Goal: Find specific page/section: Find specific page/section

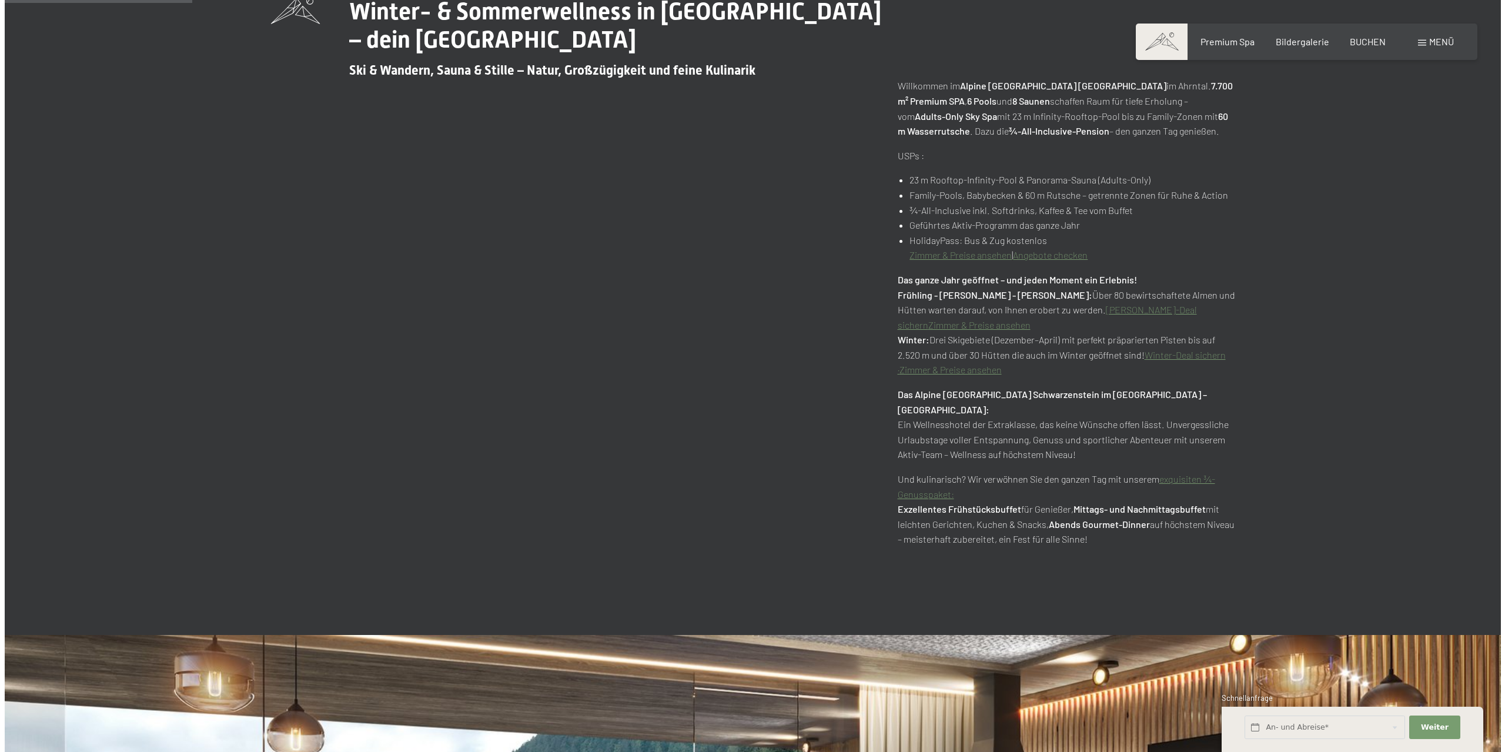
scroll to position [706, 0]
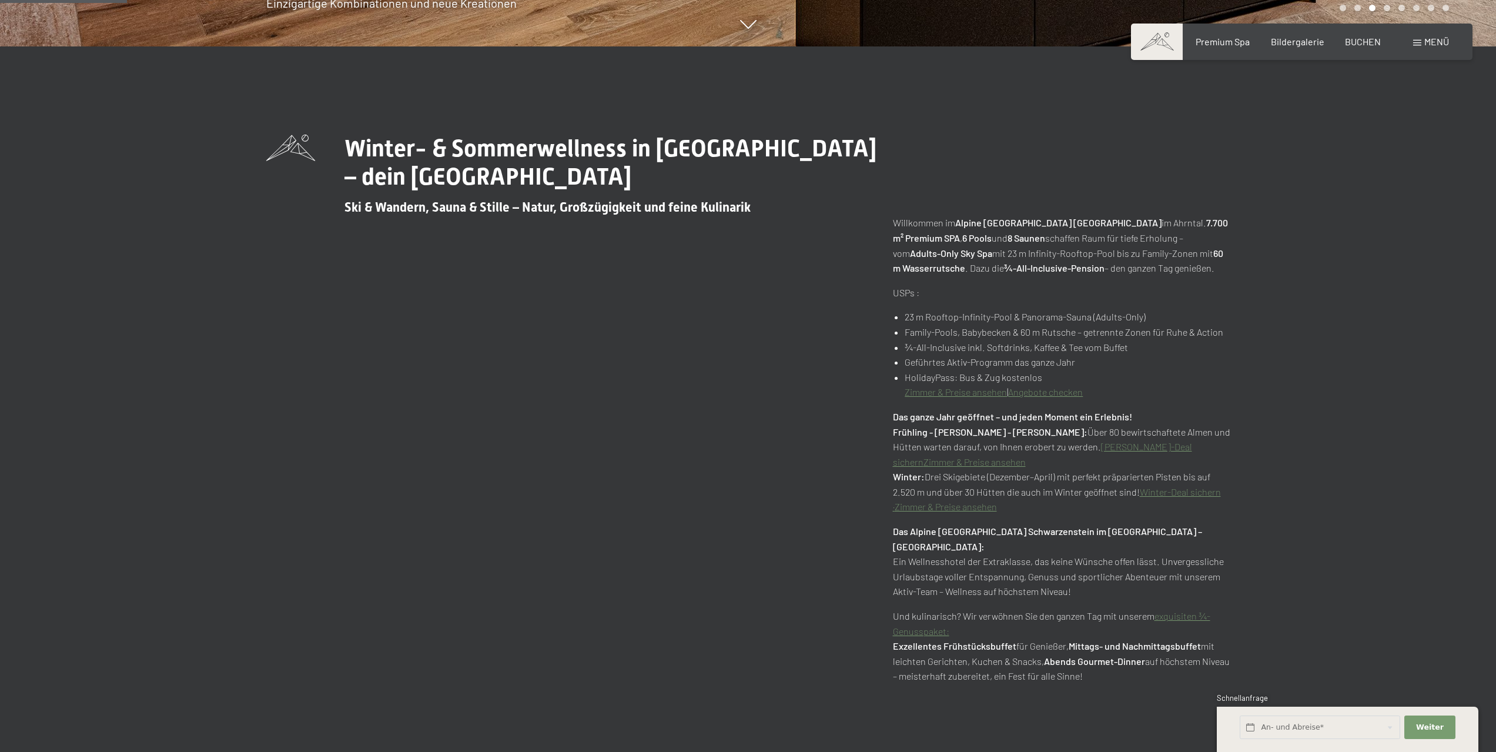
click at [1419, 45] on span at bounding box center [1417, 43] width 8 height 6
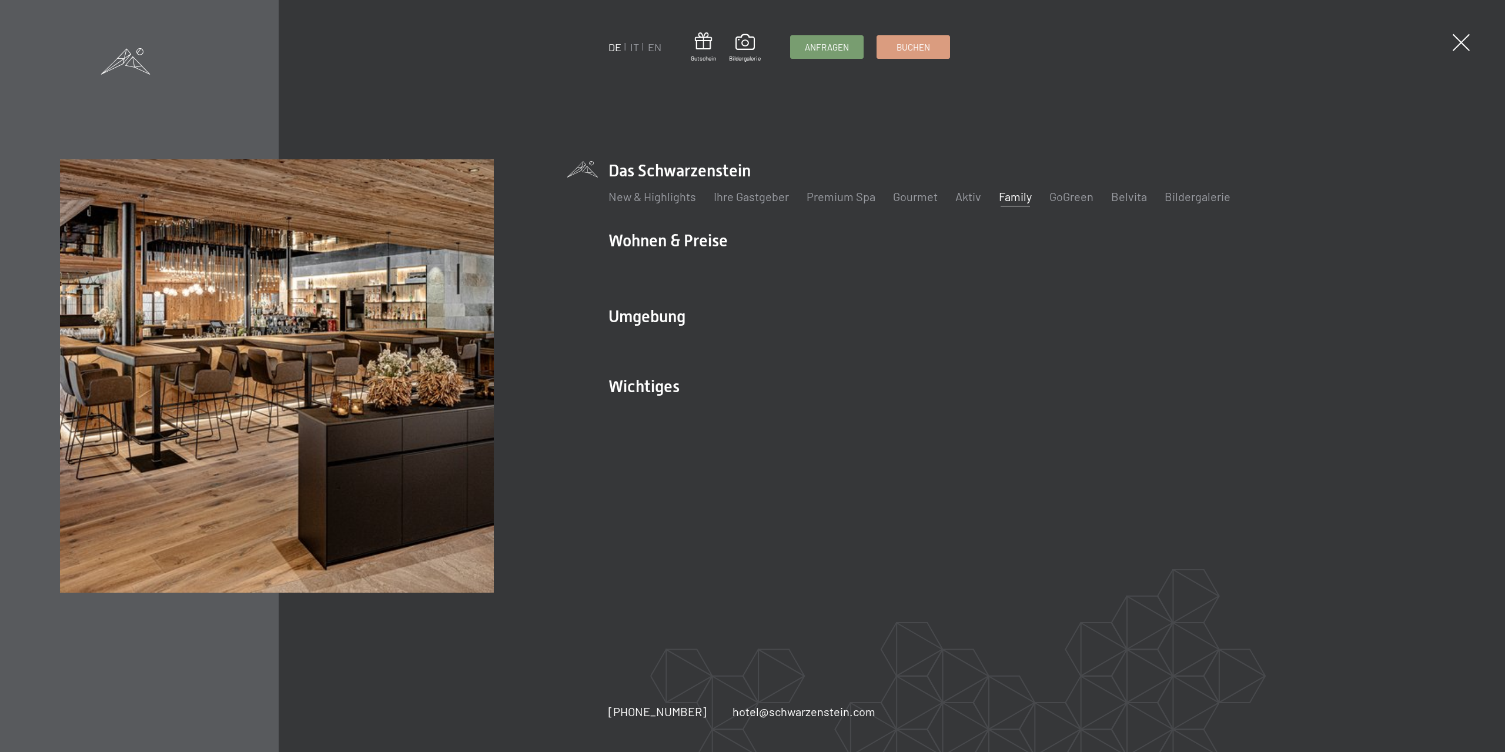
click at [1017, 193] on link "Family" at bounding box center [1015, 196] width 33 height 14
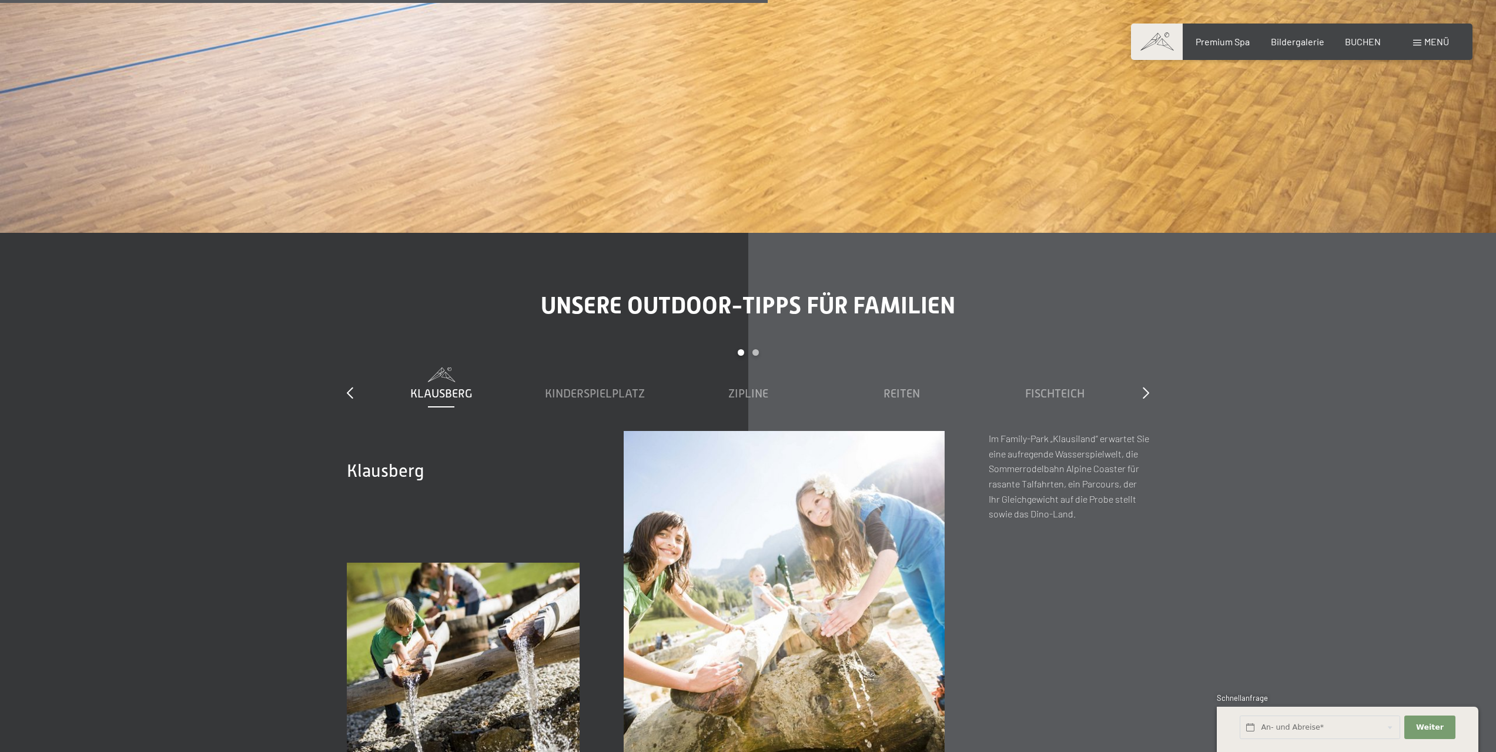
scroll to position [5292, 0]
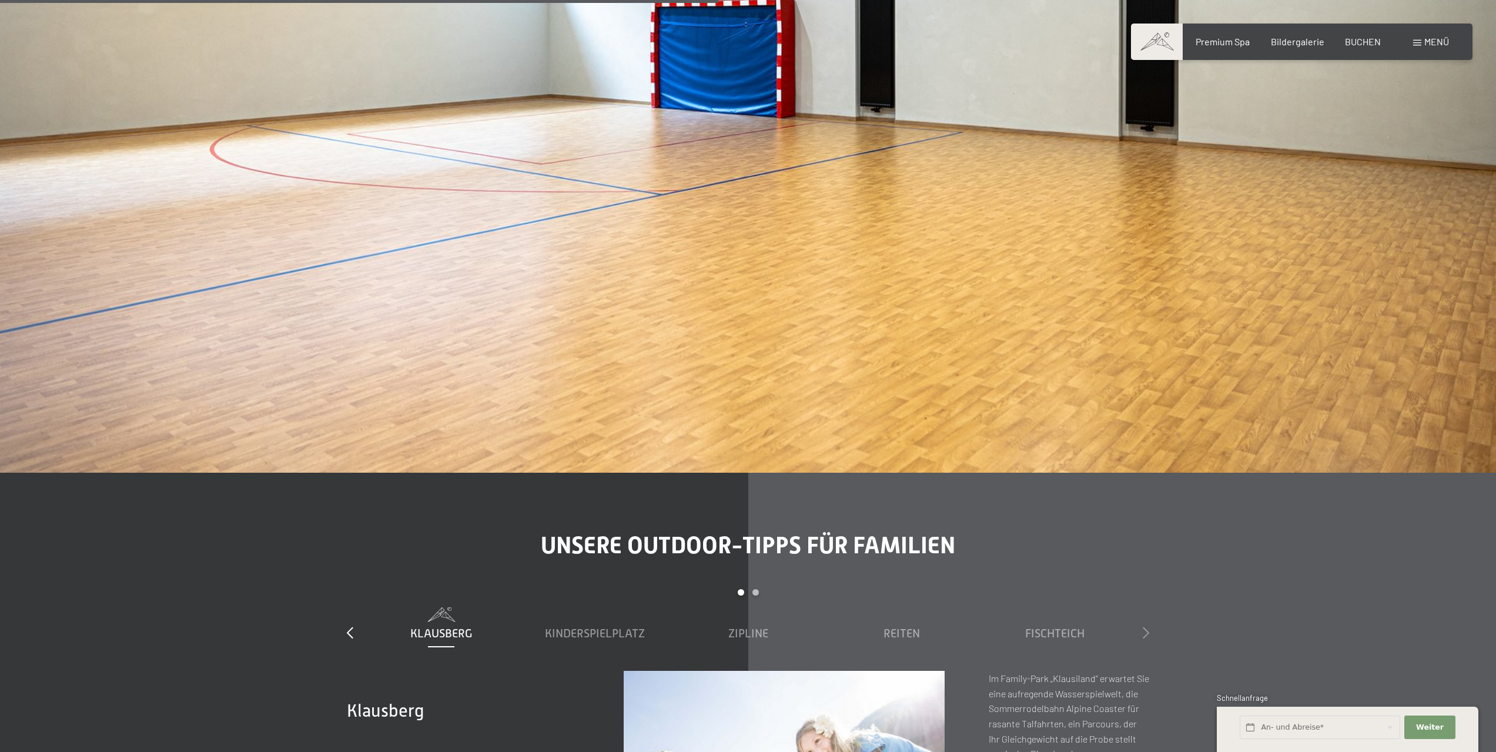
click at [1145, 627] on icon at bounding box center [1146, 633] width 6 height 12
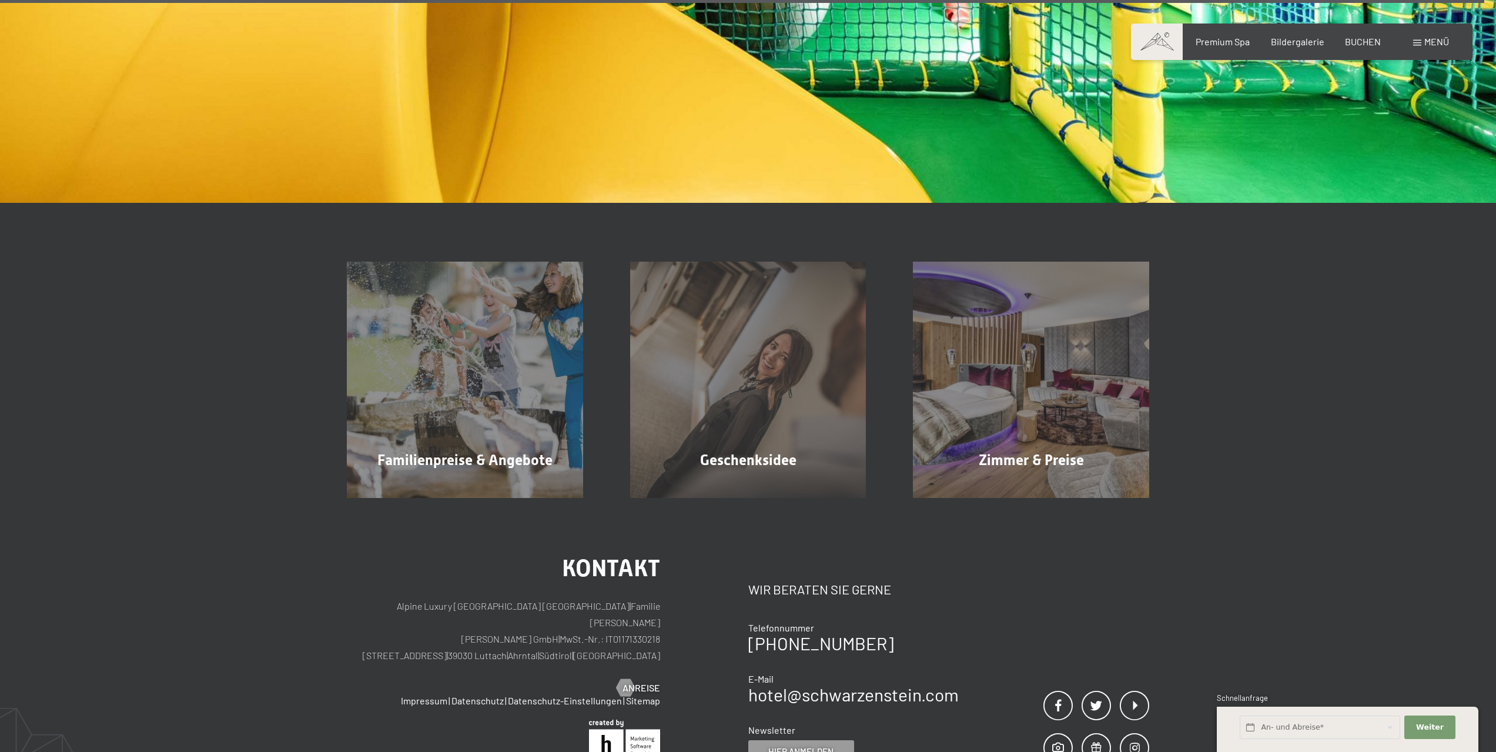
scroll to position [11054, 0]
